Goal: Information Seeking & Learning: Learn about a topic

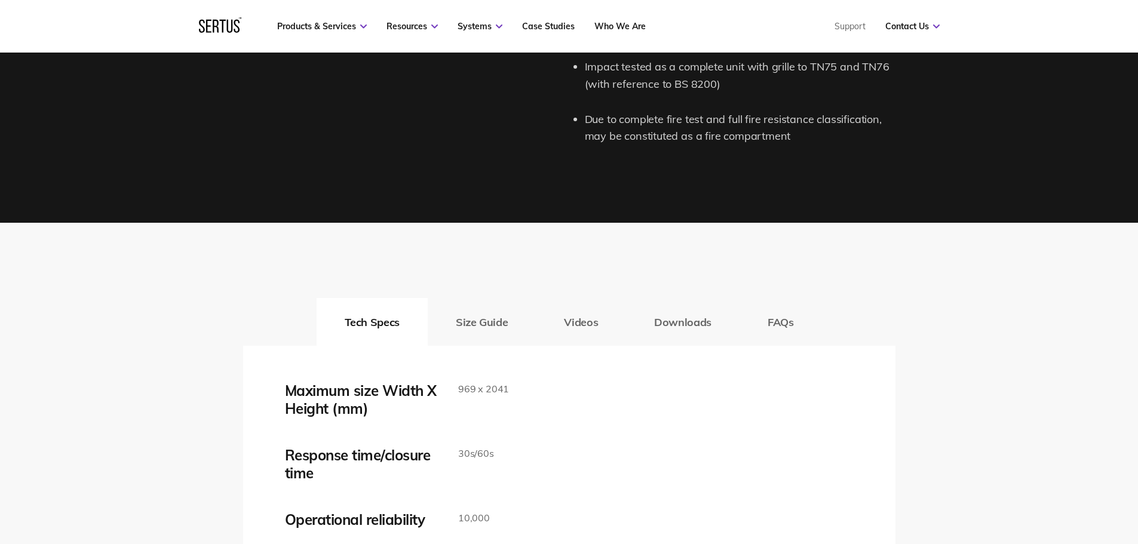
scroll to position [1852, 0]
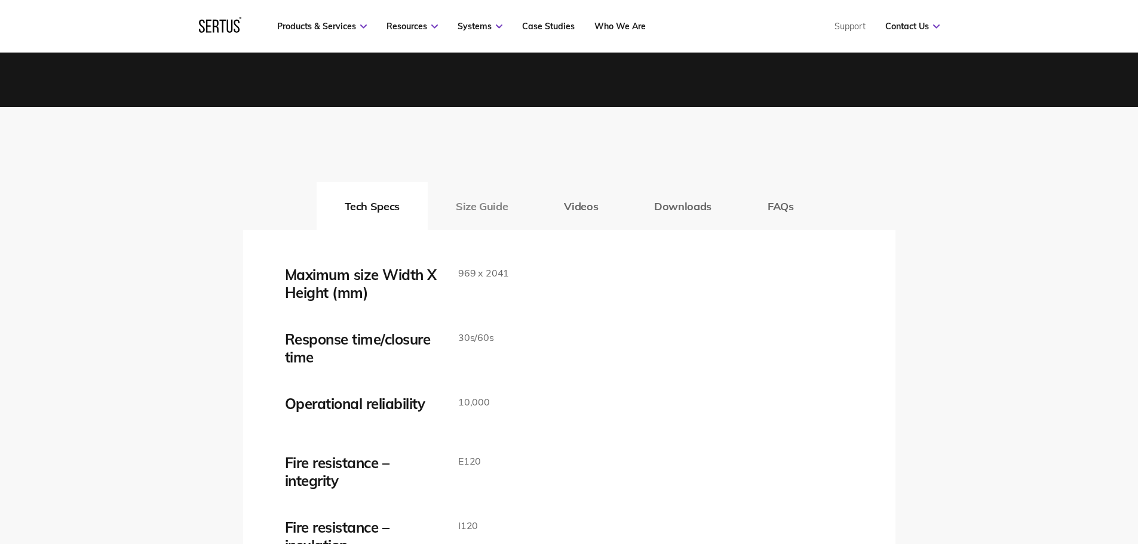
click at [496, 213] on button "Size Guide" at bounding box center [482, 206] width 108 height 48
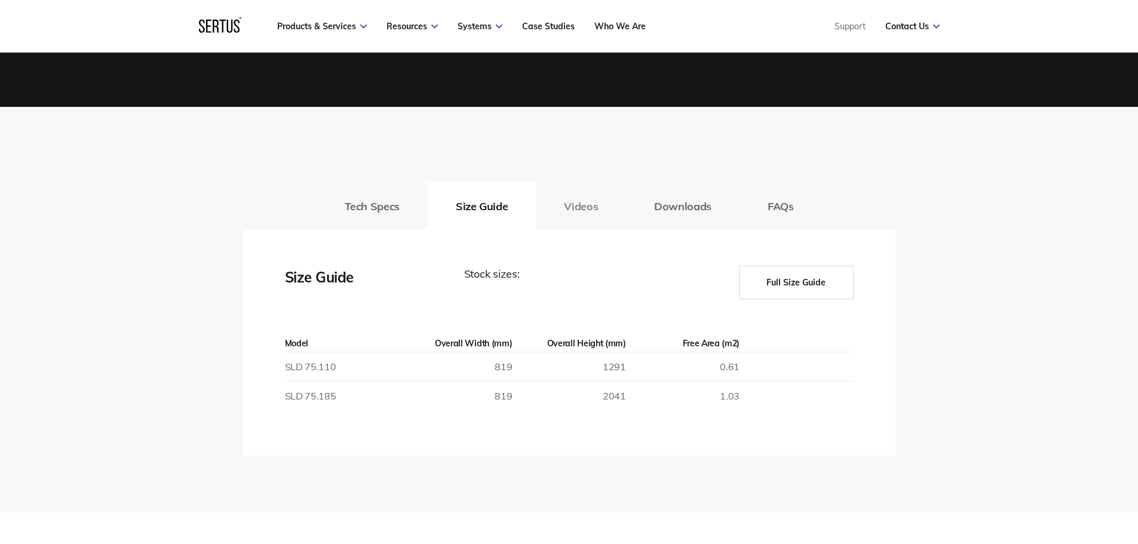
click at [585, 211] on button "Videos" at bounding box center [581, 206] width 90 height 48
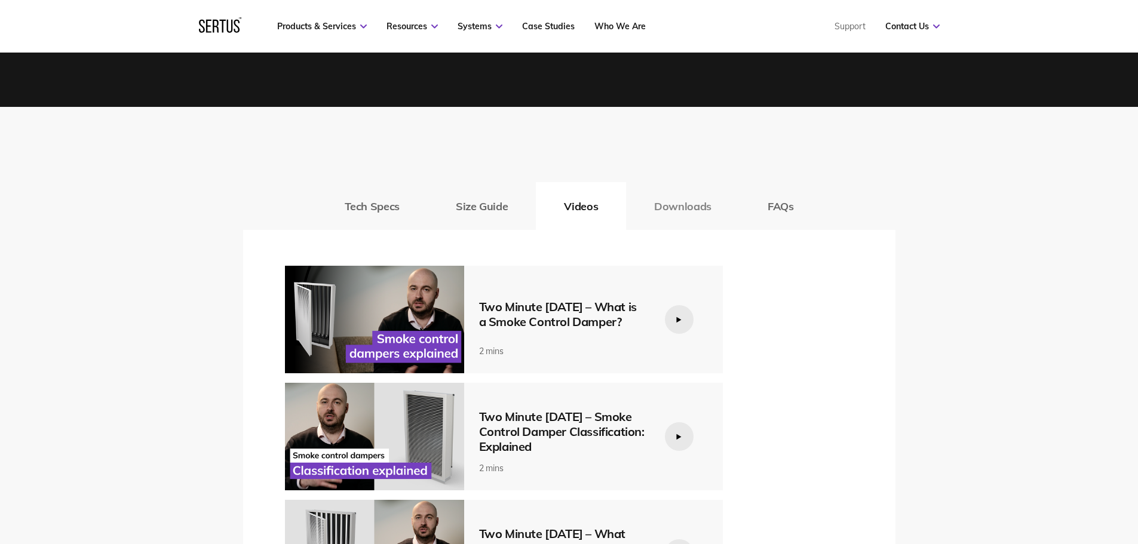
click at [679, 214] on button "Downloads" at bounding box center [682, 206] width 113 height 48
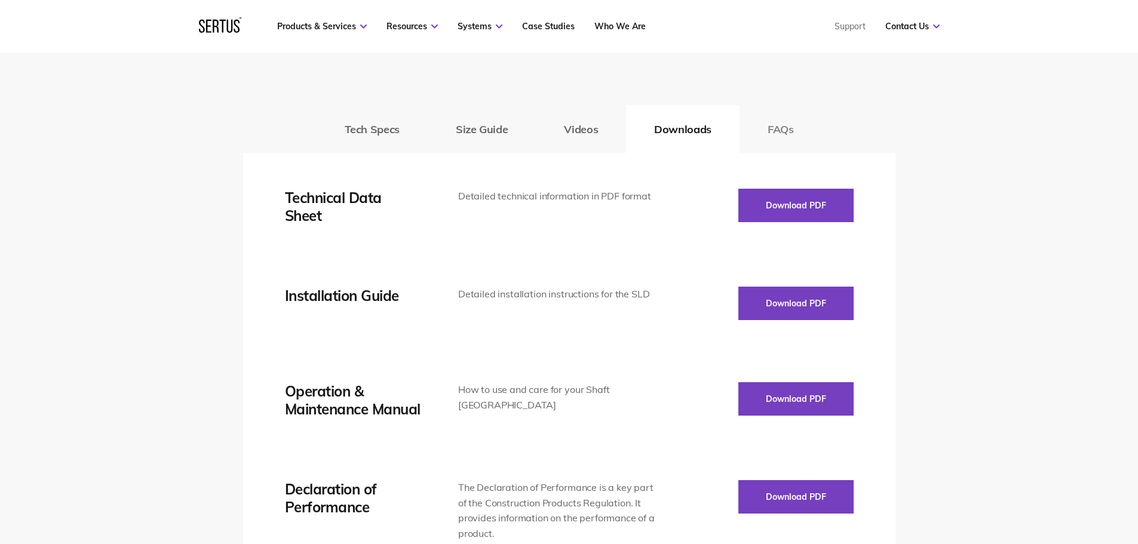
scroll to position [1911, 0]
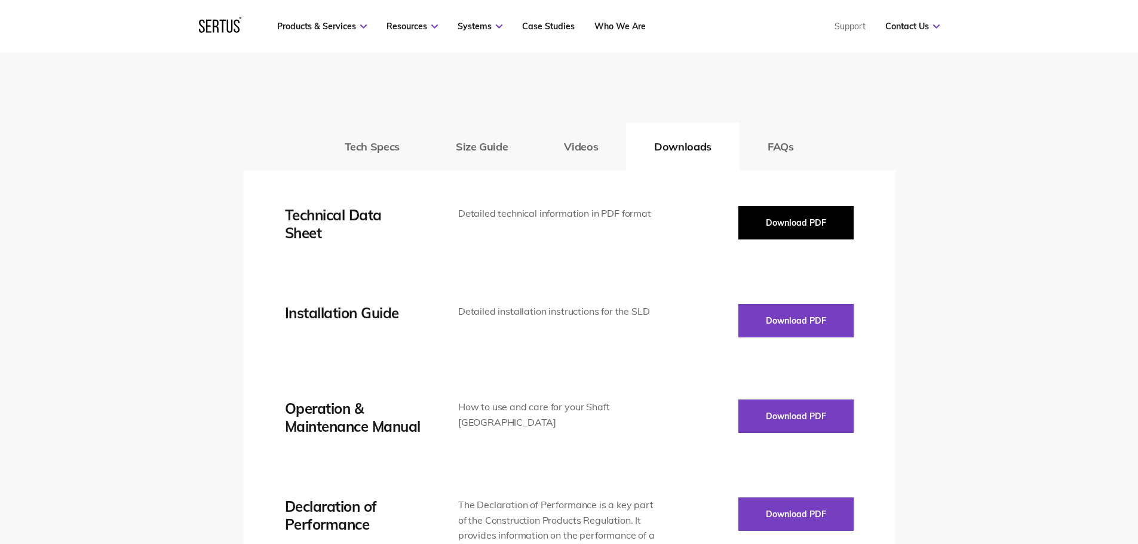
click at [805, 222] on button "Download PDF" at bounding box center [795, 222] width 115 height 33
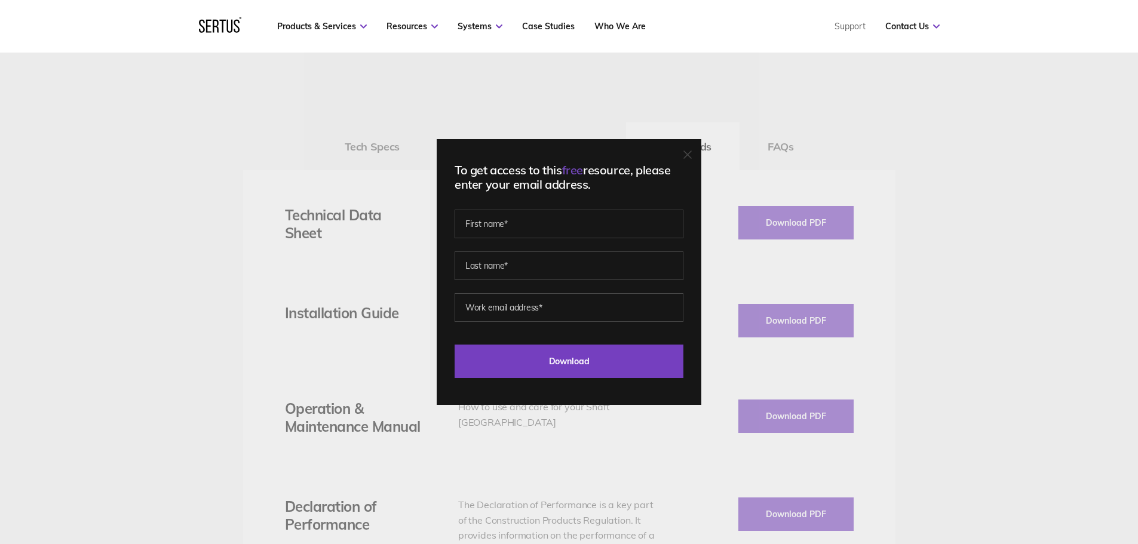
click at [330, 305] on div "To get access to this free resource, please enter your email address. Last Down…" at bounding box center [569, 272] width 1138 height 544
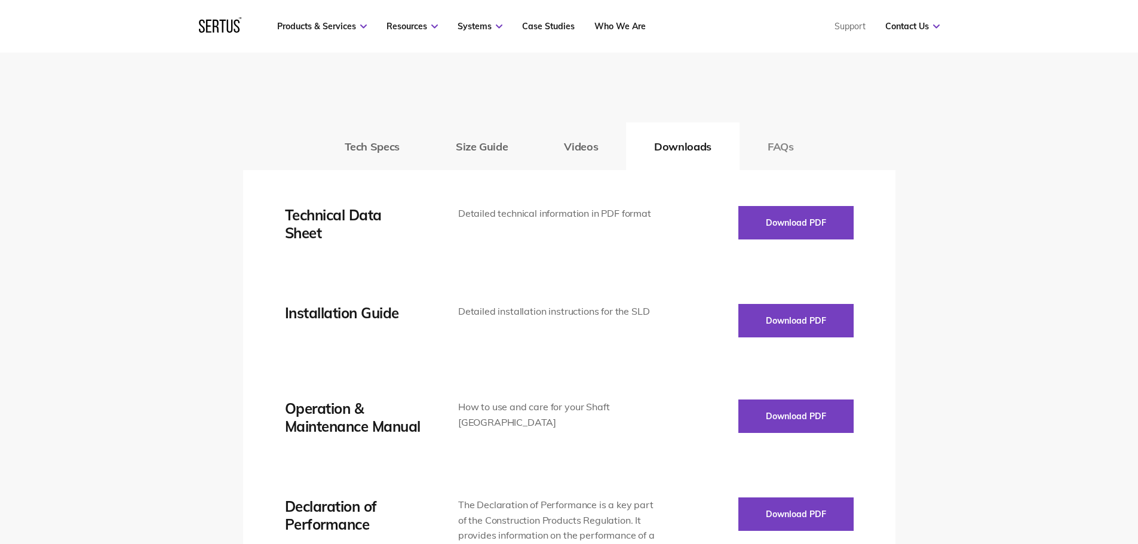
click at [766, 147] on button "FAQs" at bounding box center [780, 146] width 82 height 48
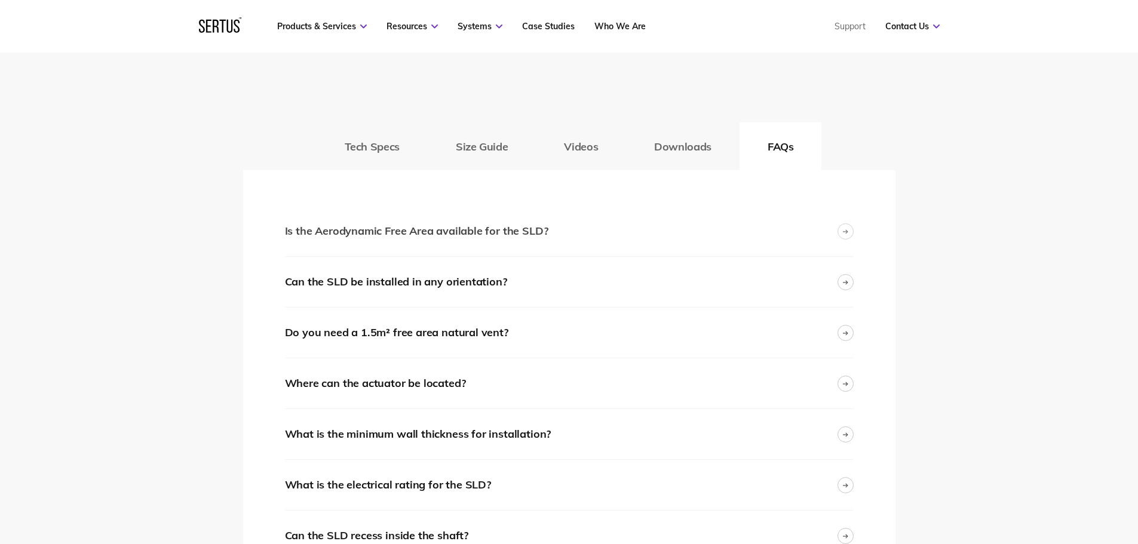
click at [622, 232] on div "Is the Aerodynamic Free Area available for the SLD?" at bounding box center [569, 231] width 569 height 50
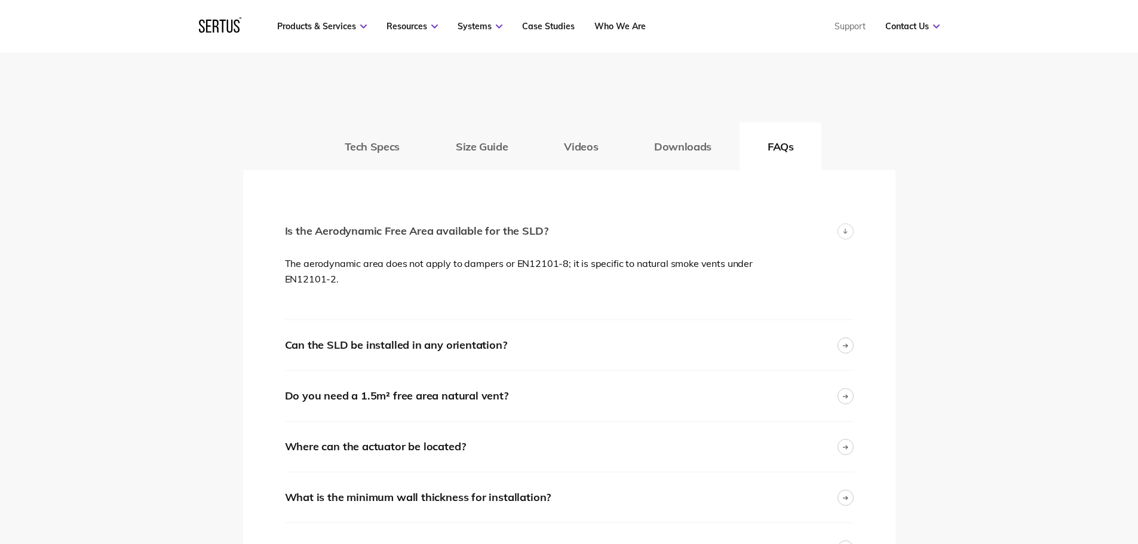
click at [622, 232] on div "Is the Aerodynamic Free Area available for the SLD?" at bounding box center [569, 231] width 569 height 50
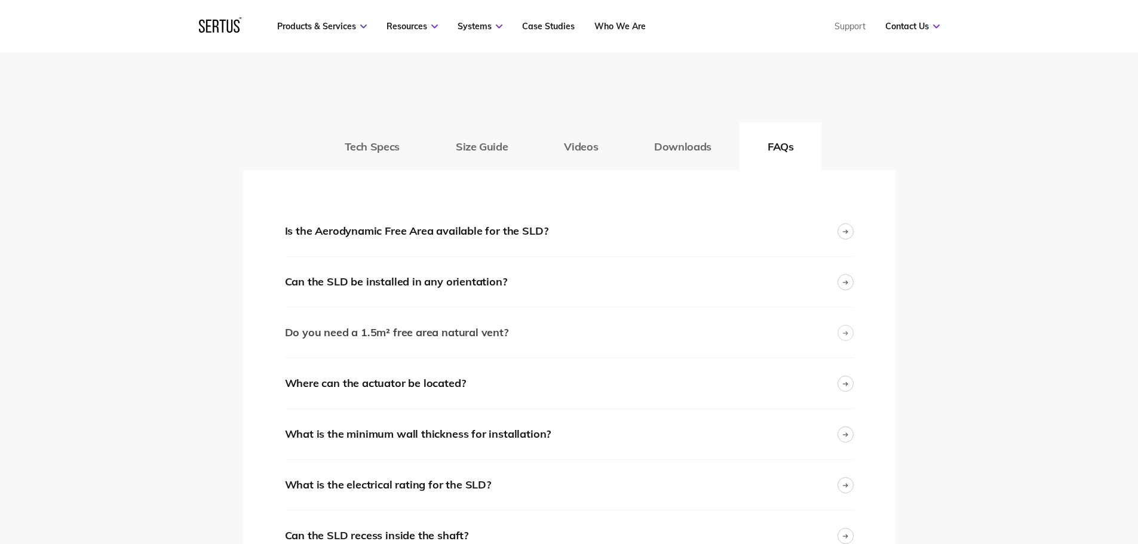
scroll to position [2090, 0]
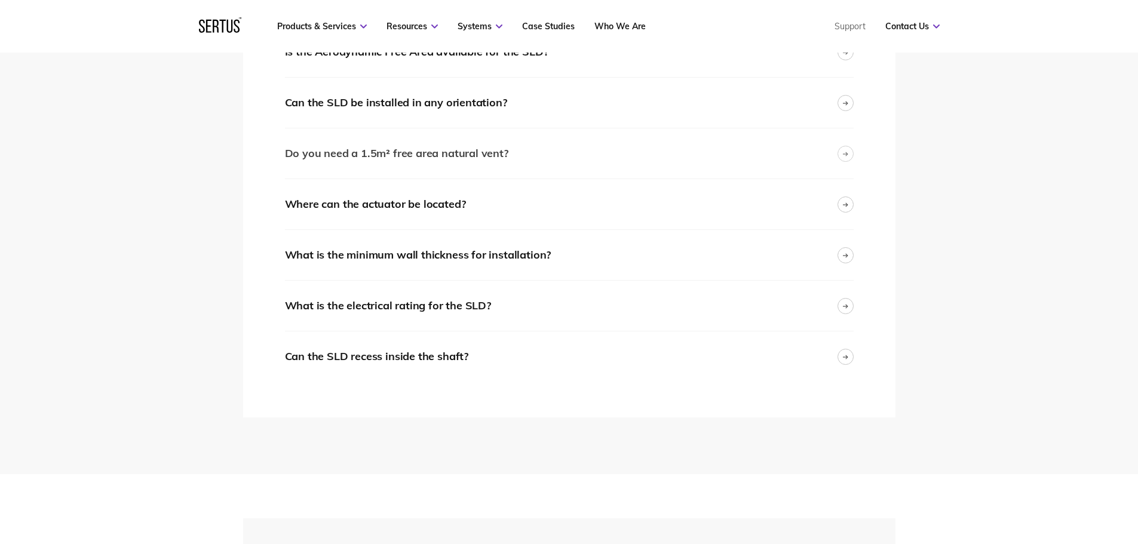
drag, startPoint x: 473, startPoint y: 130, endPoint x: 474, endPoint y: 154, distance: 24.5
click at [473, 137] on div "Do you need a 1.5m² free area natural vent?" at bounding box center [569, 153] width 569 height 50
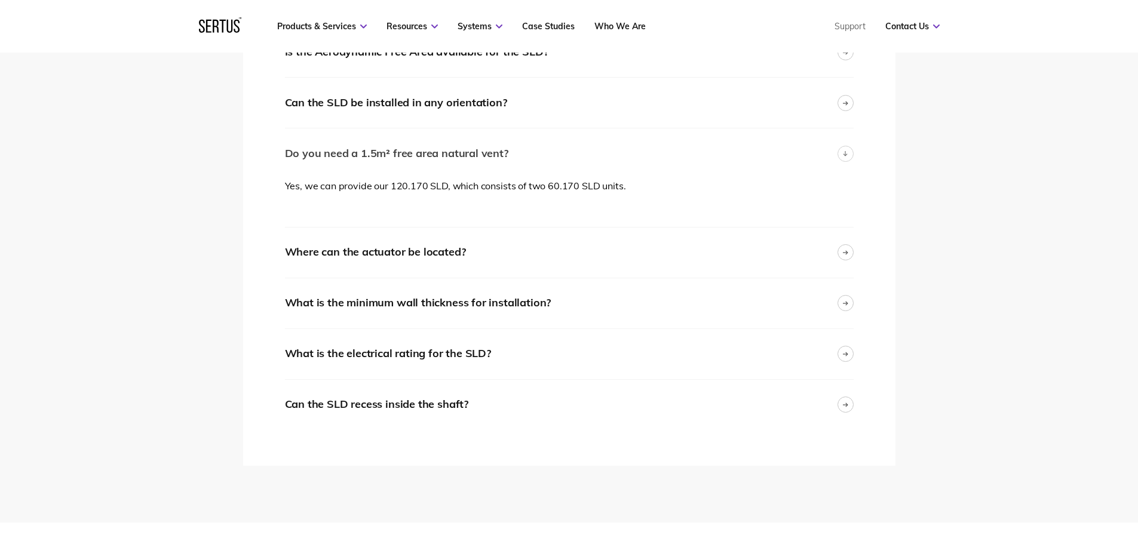
click at [476, 156] on div "Do you need a 1.5m² free area natural vent?" at bounding box center [396, 153] width 223 height 17
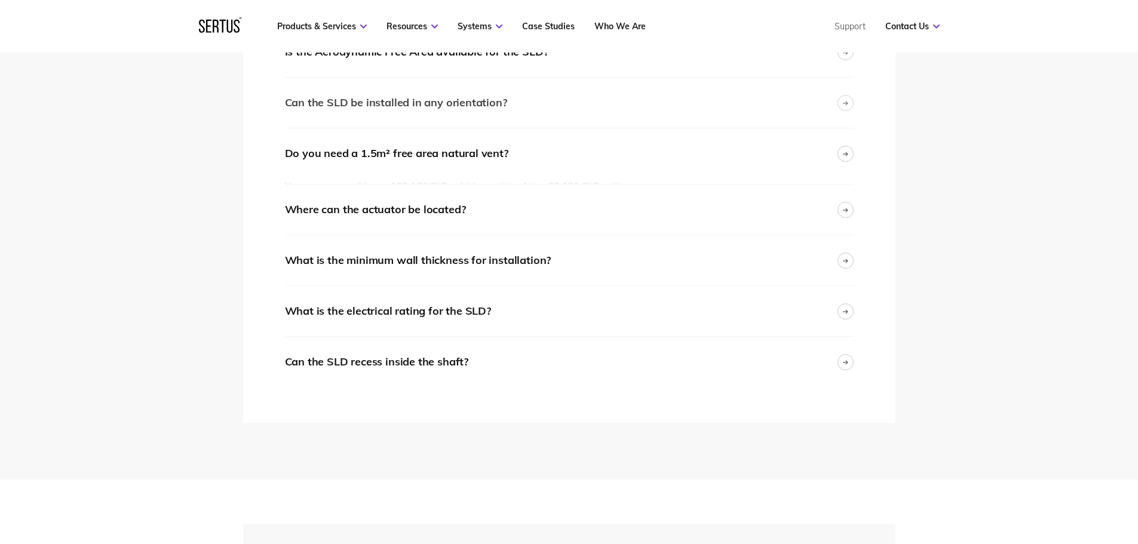
click at [478, 121] on div "Can the SLD be installed in any orientation?" at bounding box center [569, 103] width 569 height 50
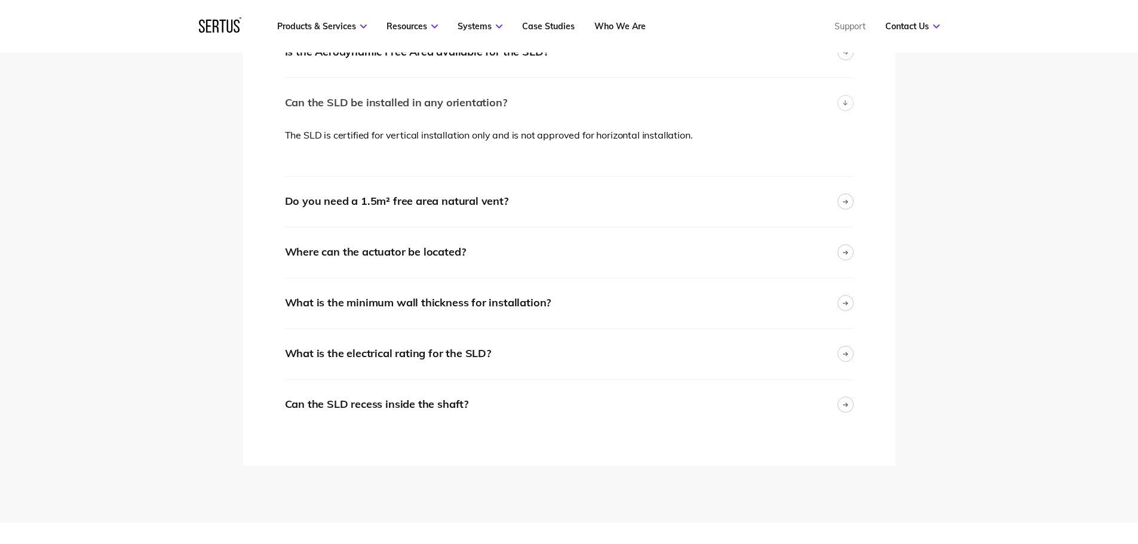
click at [489, 106] on div "Can the SLD be installed in any orientation?" at bounding box center [396, 102] width 222 height 17
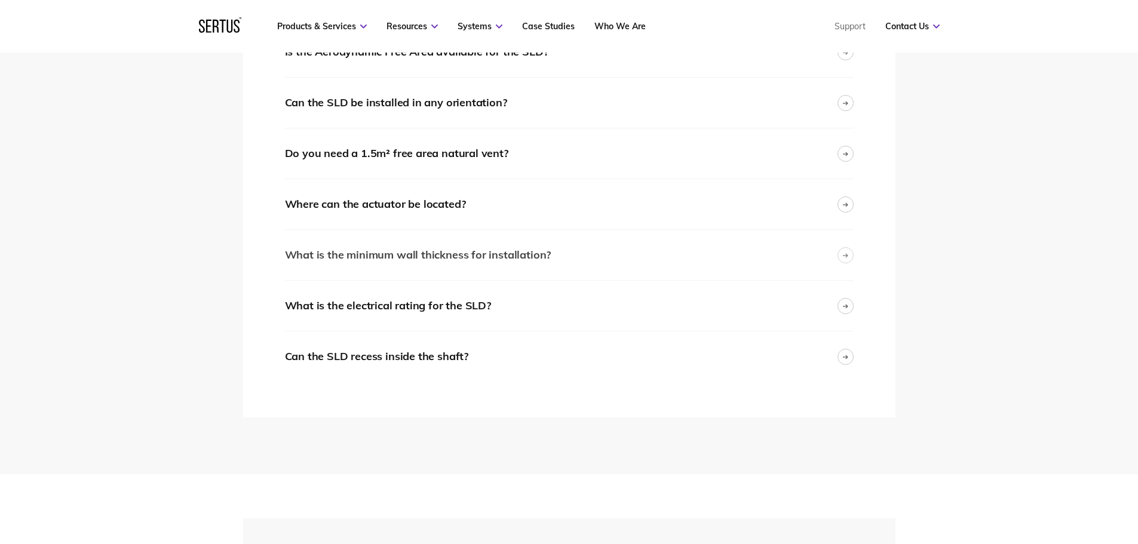
click at [469, 260] on div "What is the minimum wall thickness for installation?" at bounding box center [418, 255] width 266 height 17
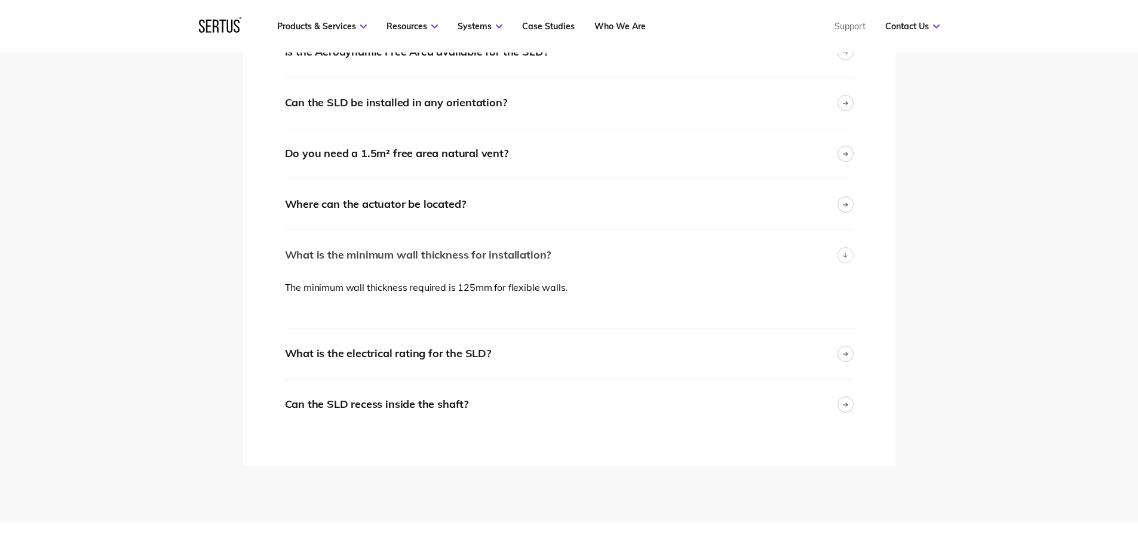
click at [469, 260] on div "What is the minimum wall thickness for installation?" at bounding box center [418, 255] width 266 height 17
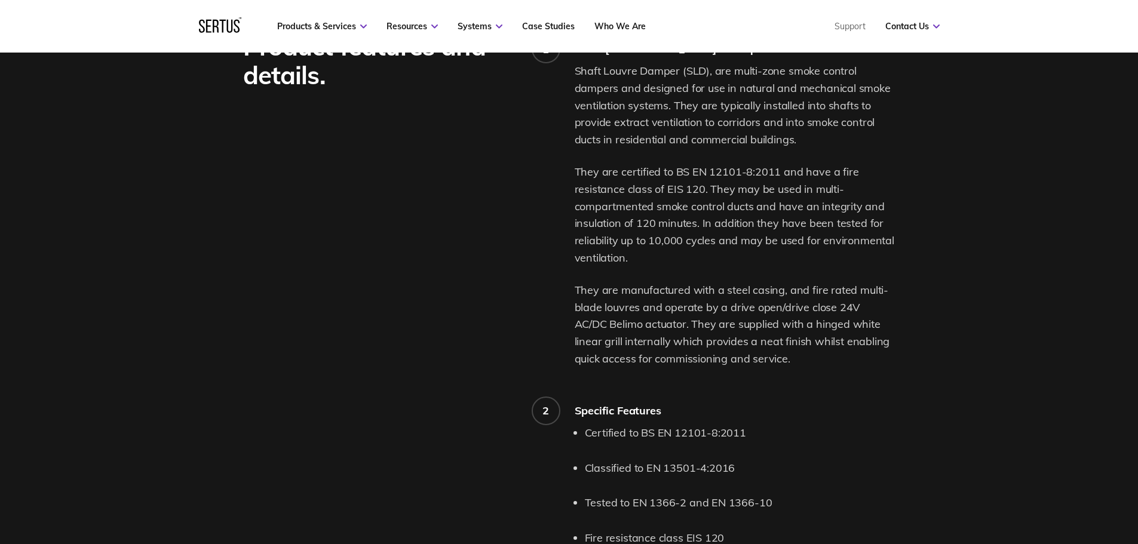
scroll to position [896, 0]
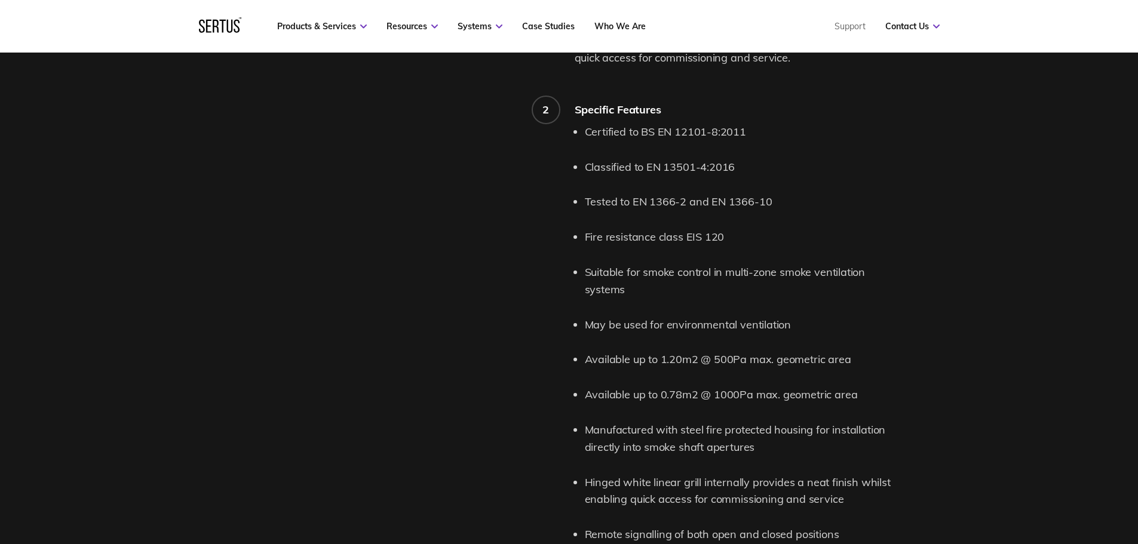
scroll to position [1075, 0]
